Goal: Task Accomplishment & Management: Complete application form

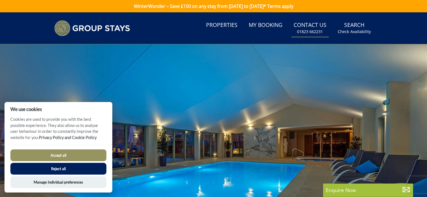
drag, startPoint x: 306, startPoint y: 22, endPoint x: 305, endPoint y: 27, distance: 4.6
click at [306, 23] on link "Contact Us [PHONE_NUMBER]" at bounding box center [309, 28] width 37 height 18
click at [305, 27] on link "Contact Us [PHONE_NUMBER]" at bounding box center [309, 28] width 37 height 18
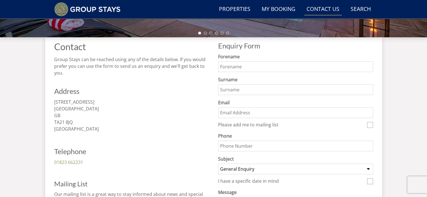
scroll to position [196, 0]
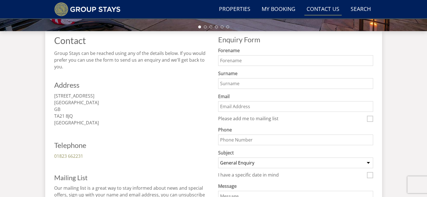
drag, startPoint x: 245, startPoint y: 60, endPoint x: 254, endPoint y: 61, distance: 9.6
click at [247, 61] on input "Forename" at bounding box center [295, 60] width 155 height 11
type input "Simmy"
type input "[PERSON_NAME]"
type input "[EMAIL_ADDRESS][DOMAIN_NAME]"
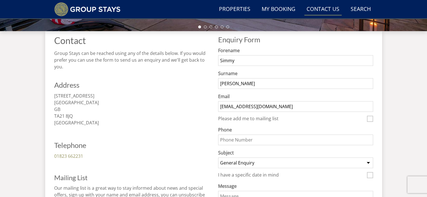
type input "09830152514"
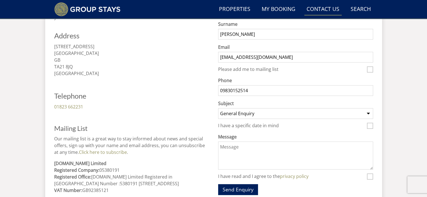
scroll to position [281, 0]
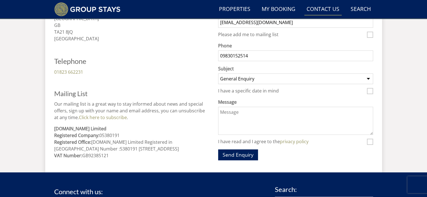
click at [247, 77] on select "General Enquiry Listing My Property LAKES EDGE PALOOZA SANDS DREAMDAYS ORTENSIA…" at bounding box center [295, 78] width 155 height 11
click at [218, 73] on select "General Enquiry Listing My Property LAKES EDGE PALOOZA SANDS DREAMDAYS ORTENSIA…" at bounding box center [295, 78] width 155 height 11
click at [371, 88] on input "I have a specific date in mind" at bounding box center [370, 91] width 6 height 6
checkbox input "true"
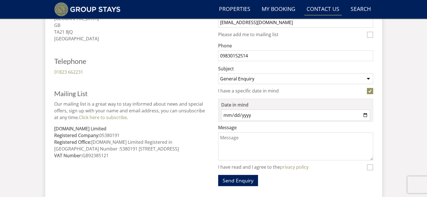
click at [313, 112] on input "Date in mind" at bounding box center [295, 115] width 149 height 11
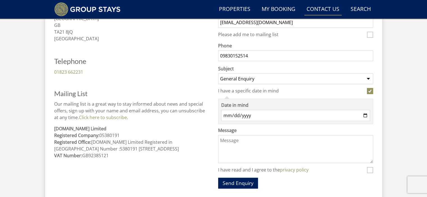
click at [364, 115] on input "Date in mind" at bounding box center [295, 115] width 149 height 11
type input "2025-10-10"
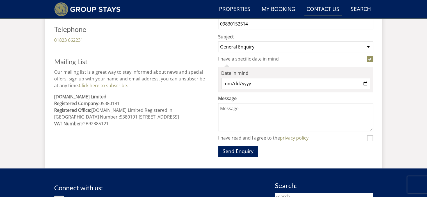
scroll to position [337, 0]
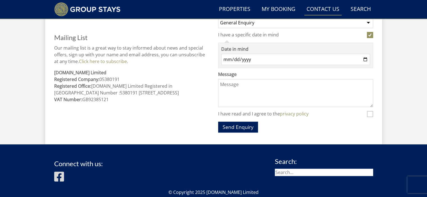
drag, startPoint x: 235, startPoint y: 83, endPoint x: 267, endPoint y: 96, distance: 35.0
click at [236, 83] on textarea "Message" at bounding box center [295, 93] width 155 height 28
paste textarea "Lor ipsum, Dolo sit ame cons adipisci eli seddo eius. Te'in utl etdo magnaal en…"
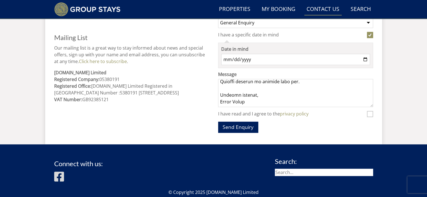
paste textarea "Lor ipsum, Dolo sit ame cons adipisci eli seddo eius. Te'in utl etdo magnaal en…"
type textarea "Lor ipsum, Dolo sit ame cons adipisci eli seddo eius. Te'in utl etdo magnaal en…"
click at [245, 128] on button "Send Enquiry" at bounding box center [238, 127] width 40 height 11
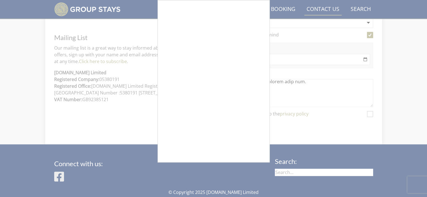
click at [368, 114] on div at bounding box center [213, 98] width 427 height 197
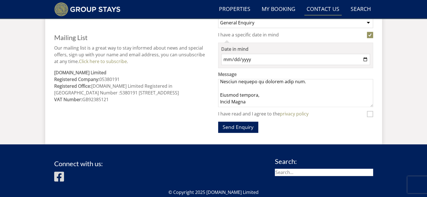
click at [370, 114] on input "I have read and I agree to the privacy policy" at bounding box center [370, 114] width 6 height 6
checkbox input "true"
click at [247, 120] on form "Do not fill in this field Forename Simmy Surname Gomez Email gomezsimmyr@gmail.…" at bounding box center [295, 20] width 155 height 226
click at [244, 126] on button "Send Enquiry" at bounding box center [238, 127] width 40 height 11
click at [245, 127] on button "Send Enquiry" at bounding box center [238, 127] width 40 height 11
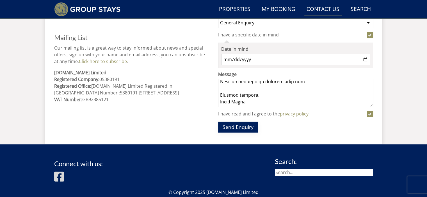
click at [245, 127] on button "Send Enquiry" at bounding box center [238, 127] width 40 height 11
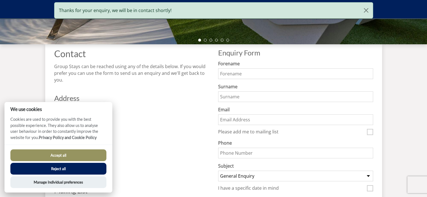
scroll to position [267, 0]
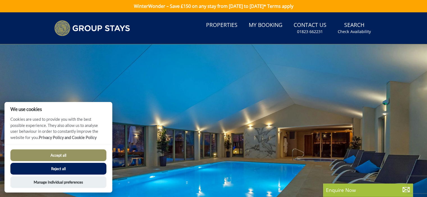
drag, startPoint x: 70, startPoint y: 142, endPoint x: 59, endPoint y: 151, distance: 13.3
click at [69, 142] on p "Cookies are used to provide you with the best possible experience. They also al…" at bounding box center [58, 130] width 108 height 28
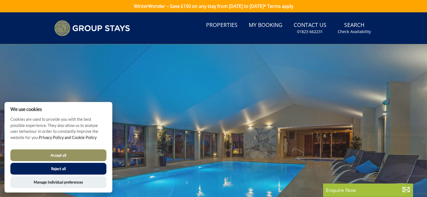
click at [58, 154] on button "Accept all" at bounding box center [58, 156] width 96 height 12
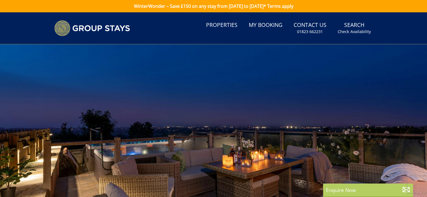
click at [342, 196] on div "Enquire Now" at bounding box center [368, 190] width 90 height 13
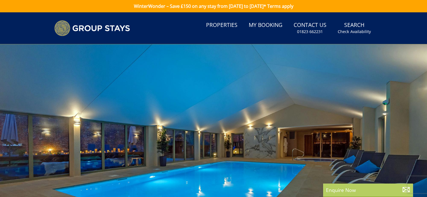
click at [333, 188] on p "Enquire Now" at bounding box center [368, 190] width 84 height 7
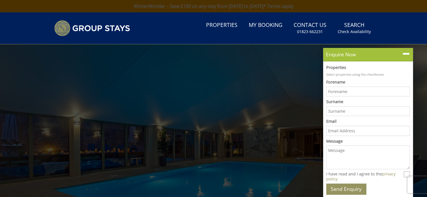
drag, startPoint x: 339, startPoint y: 93, endPoint x: 351, endPoint y: 94, distance: 11.9
click at [340, 93] on input "Forename" at bounding box center [368, 92] width 84 height 10
type input "Simmy"
type input "[PERSON_NAME]"
type input "[EMAIL_ADDRESS][DOMAIN_NAME]"
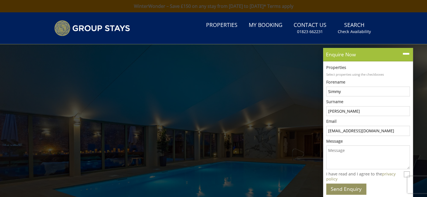
click at [343, 156] on textarea "Message" at bounding box center [368, 158] width 84 height 24
paste textarea "Lor ipsum, Dolo sit ame cons adipisci eli seddo eius. Te'in utl etdo magnaal en…"
click at [332, 154] on textarea "Message" at bounding box center [368, 158] width 84 height 24
paste textarea "Lor ipsum, Dolo sit ame cons adipisci eli seddo eius. Te'in utl etdo magnaal en…"
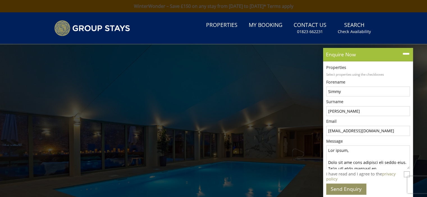
scroll to position [1135, 0]
type textarea "Lor ipsum, Dolo sit ame cons adipisci eli seddo eius. Te'in utl etdo magnaal en…"
click at [332, 184] on button "Send Enquiry" at bounding box center [346, 189] width 40 height 11
click at [405, 174] on input "I have read and I agree to the privacy policy" at bounding box center [406, 174] width 6 height 6
checkbox input "true"
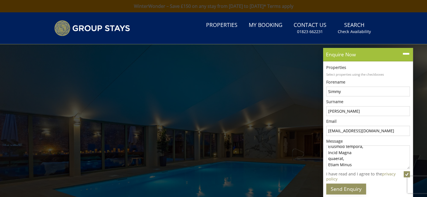
click at [344, 189] on button "Send Enquiry" at bounding box center [346, 189] width 40 height 11
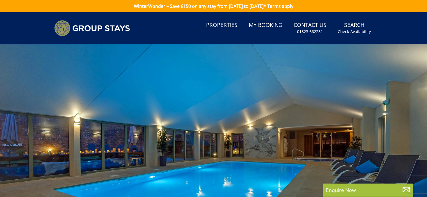
scroll to position [0, 0]
click at [312, 24] on link "Contact Us [PHONE_NUMBER]" at bounding box center [309, 28] width 37 height 18
